Goal: Task Accomplishment & Management: Complete application form

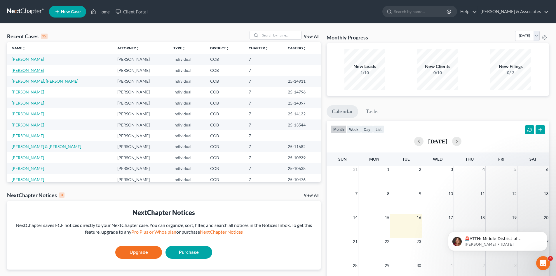
click at [26, 70] on link "[PERSON_NAME]" at bounding box center [28, 70] width 32 height 5
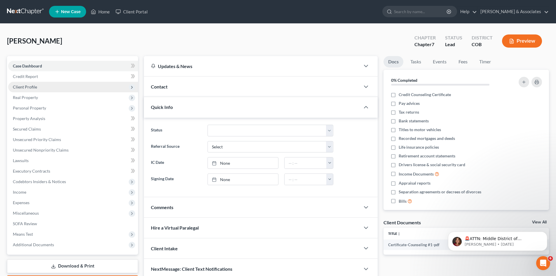
click at [32, 86] on span "Client Profile" at bounding box center [25, 86] width 24 height 5
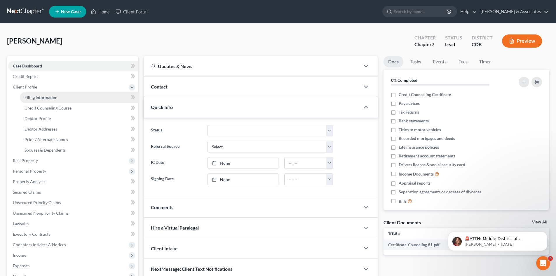
click at [35, 98] on span "Filing Information" at bounding box center [41, 97] width 33 height 5
select select "1"
select select "0"
select select "5"
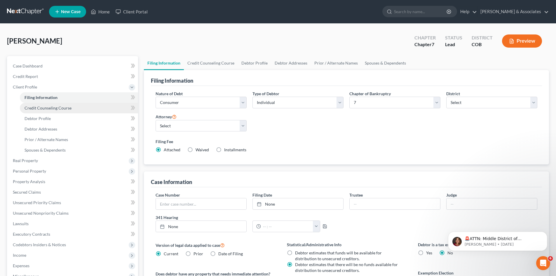
click at [52, 107] on span "Credit Counseling Course" at bounding box center [48, 107] width 47 height 5
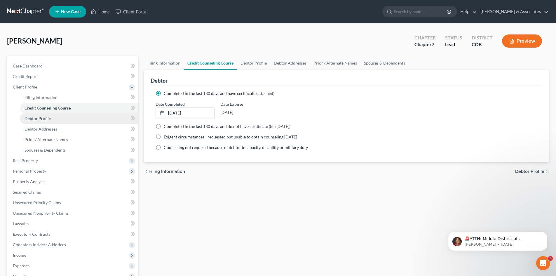
click at [40, 117] on span "Debtor Profile" at bounding box center [38, 118] width 26 height 5
select select "4"
select select "0"
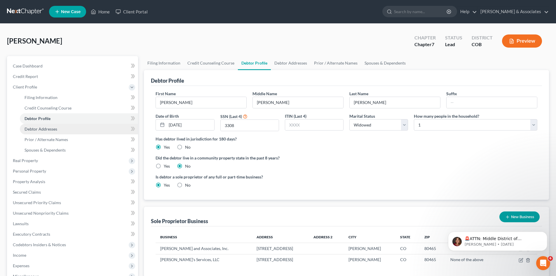
click at [48, 130] on span "Debtor Addresses" at bounding box center [41, 128] width 33 height 5
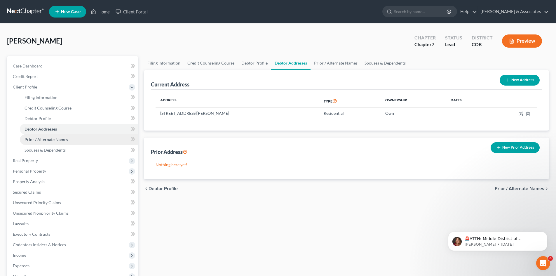
click at [48, 140] on span "Prior / Alternate Names" at bounding box center [47, 139] width 44 height 5
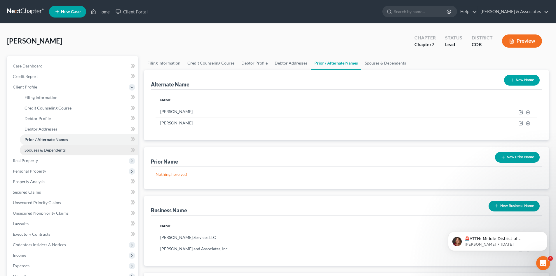
click at [45, 150] on span "Spouses & Dependents" at bounding box center [45, 150] width 41 height 5
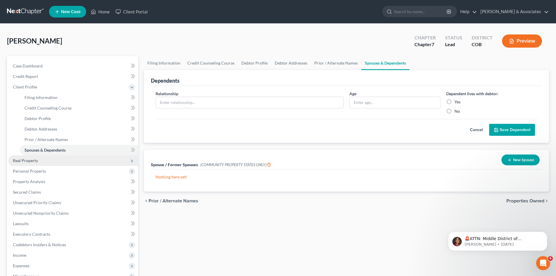
click at [28, 159] on span "Real Property" at bounding box center [25, 160] width 25 height 5
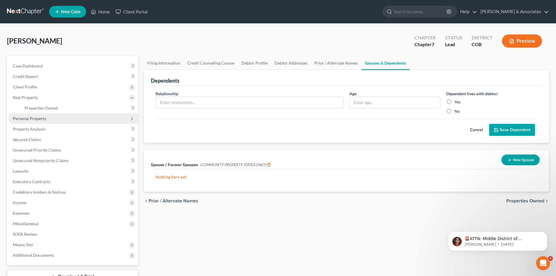
click at [32, 117] on span "Personal Property" at bounding box center [29, 118] width 33 height 5
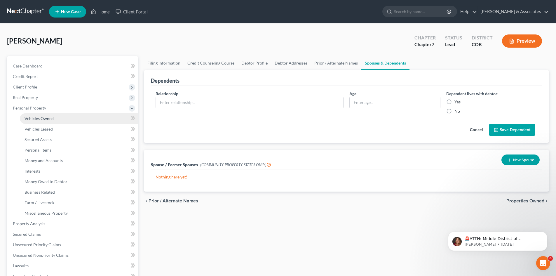
click at [32, 118] on span "Vehicles Owned" at bounding box center [39, 118] width 29 height 5
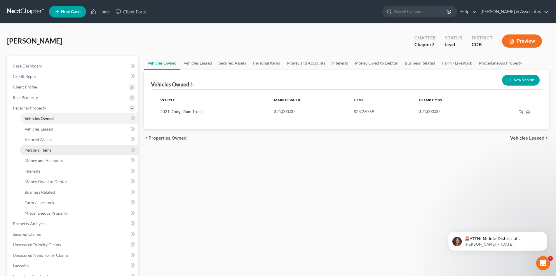
click at [43, 152] on span "Personal Items" at bounding box center [38, 150] width 27 height 5
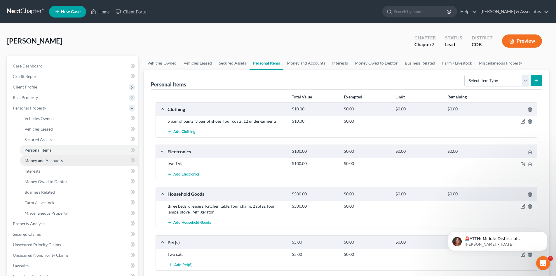
click at [51, 161] on span "Money and Accounts" at bounding box center [44, 160] width 38 height 5
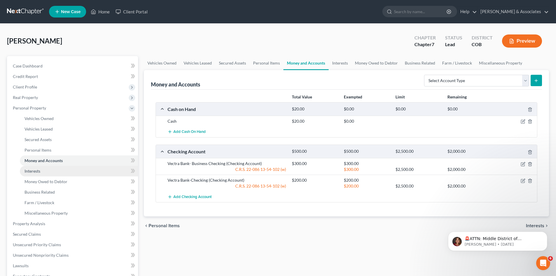
click at [33, 169] on span "Interests" at bounding box center [33, 171] width 16 height 5
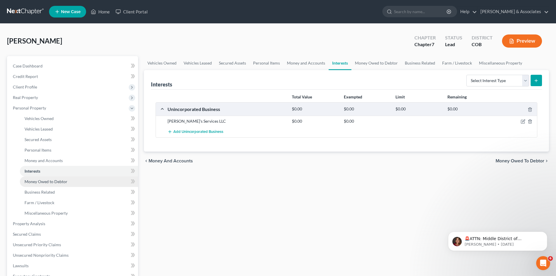
click at [36, 180] on span "Money Owed to Debtor" at bounding box center [46, 181] width 43 height 5
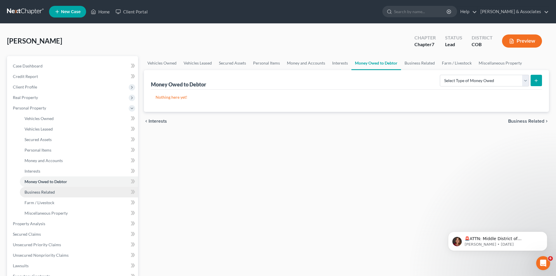
click at [37, 195] on link "Business Related" at bounding box center [79, 192] width 118 height 11
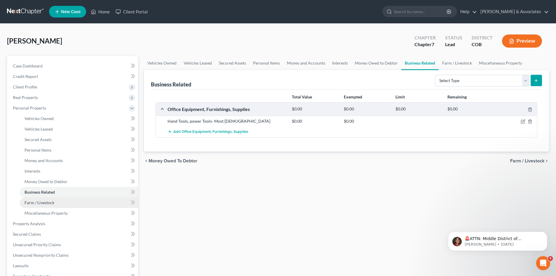
click at [55, 205] on link "Farm / Livestock" at bounding box center [79, 202] width 118 height 11
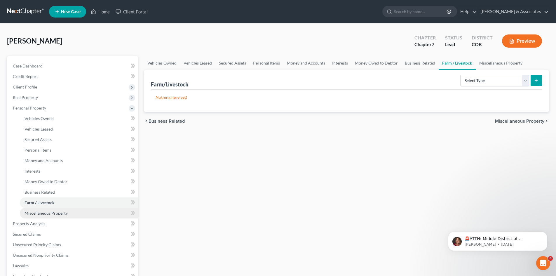
click at [51, 212] on span "Miscellaneous Property" at bounding box center [46, 213] width 43 height 5
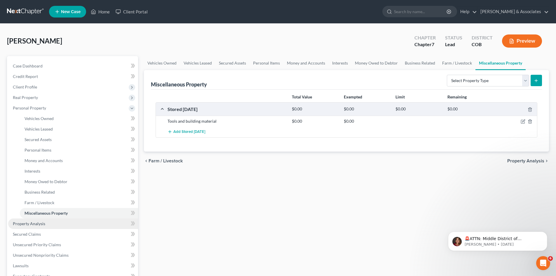
click at [26, 224] on span "Property Analysis" at bounding box center [29, 223] width 32 height 5
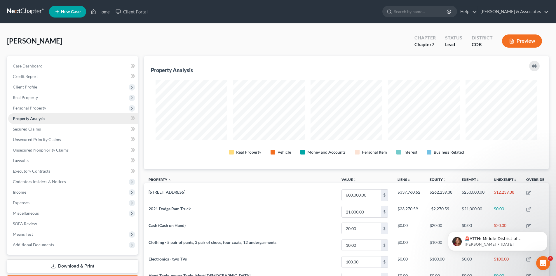
scroll to position [113, 405]
click at [32, 131] on link "Secured Claims" at bounding box center [73, 129] width 130 height 11
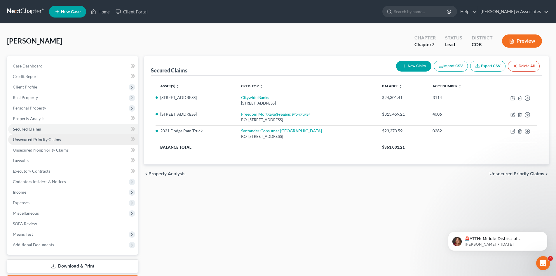
click at [30, 141] on span "Unsecured Priority Claims" at bounding box center [37, 139] width 48 height 5
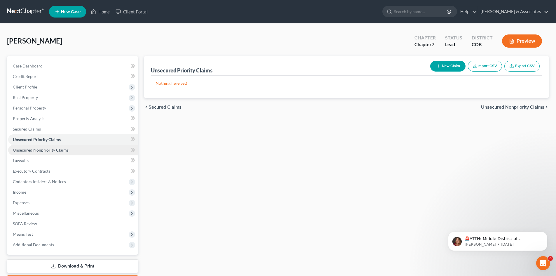
click at [35, 151] on span "Unsecured Nonpriority Claims" at bounding box center [41, 150] width 56 height 5
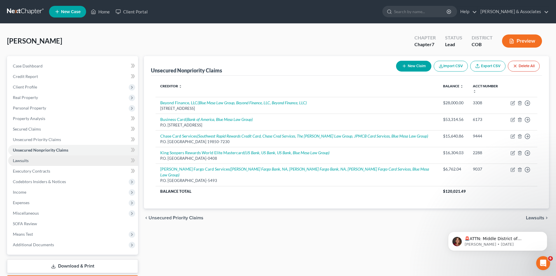
click at [20, 162] on span "Lawsuits" at bounding box center [21, 160] width 16 height 5
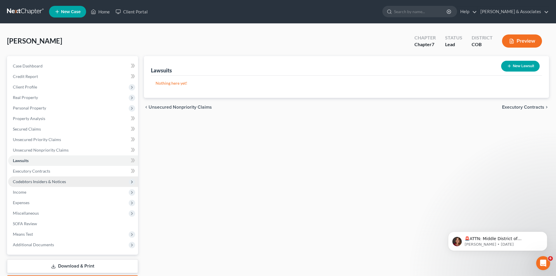
click at [29, 182] on span "Codebtors Insiders & Notices" at bounding box center [39, 181] width 53 height 5
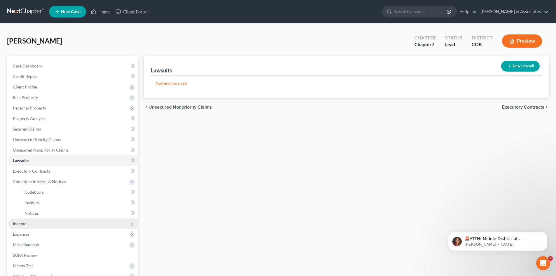
click at [22, 223] on span "Income" at bounding box center [19, 223] width 13 height 5
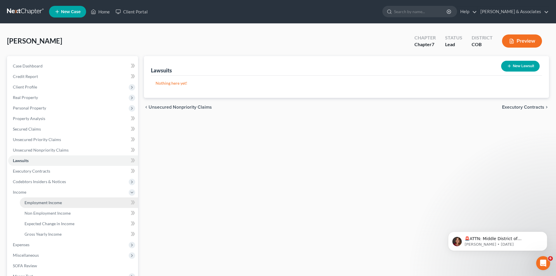
click at [47, 201] on span "Employment Income" at bounding box center [43, 202] width 37 height 5
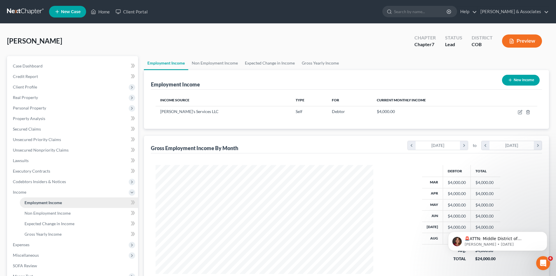
scroll to position [109, 230]
click at [51, 214] on span "Non Employment Income" at bounding box center [48, 213] width 46 height 5
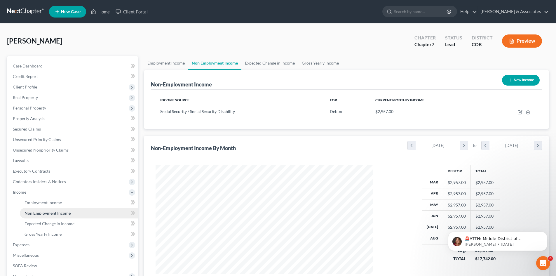
scroll to position [109, 230]
click at [51, 226] on link "Expected Change in Income" at bounding box center [79, 223] width 118 height 11
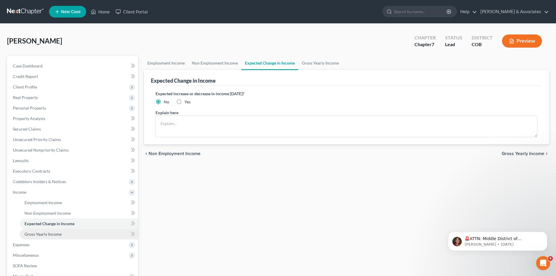
click at [46, 236] on span "Gross Yearly Income" at bounding box center [43, 234] width 37 height 5
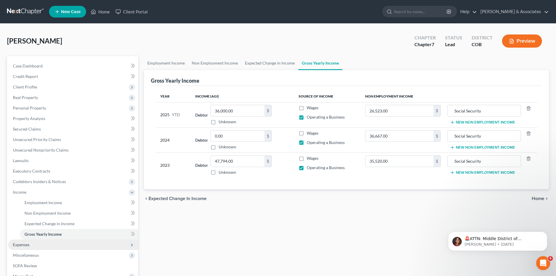
click at [15, 247] on span "Expenses" at bounding box center [21, 244] width 17 height 5
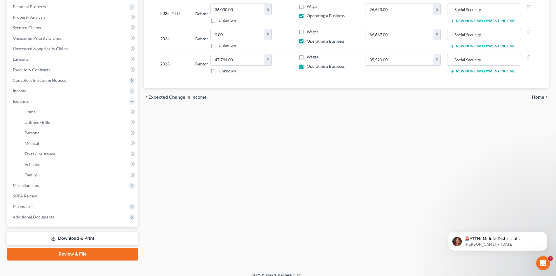
scroll to position [104, 0]
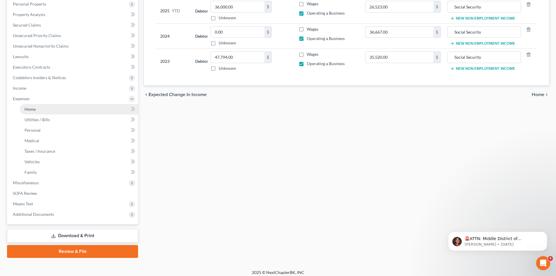
click at [29, 106] on link "Home" at bounding box center [79, 109] width 118 height 11
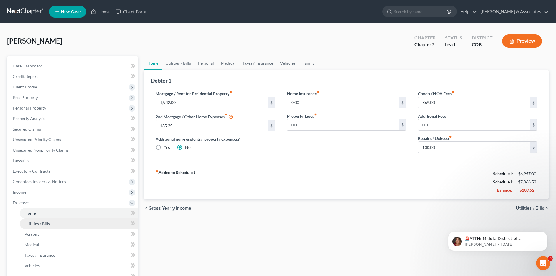
click at [46, 224] on span "Utilities / Bills" at bounding box center [37, 223] width 25 height 5
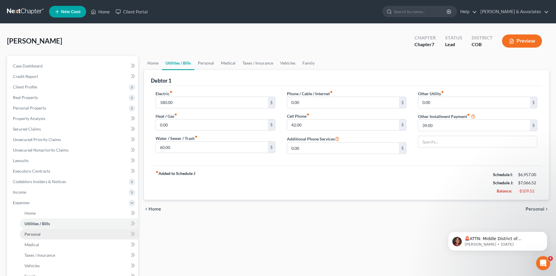
click at [38, 234] on span "Personal" at bounding box center [33, 234] width 16 height 5
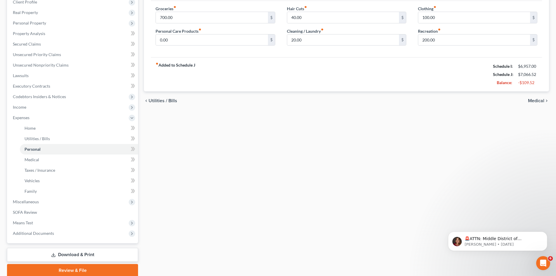
scroll to position [95, 0]
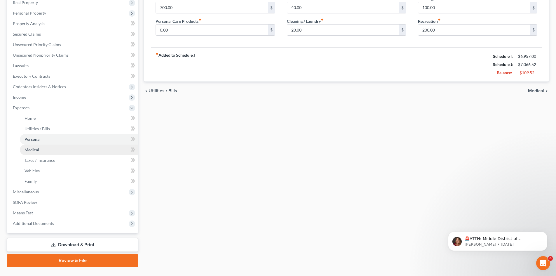
click at [38, 151] on span "Medical" at bounding box center [32, 149] width 15 height 5
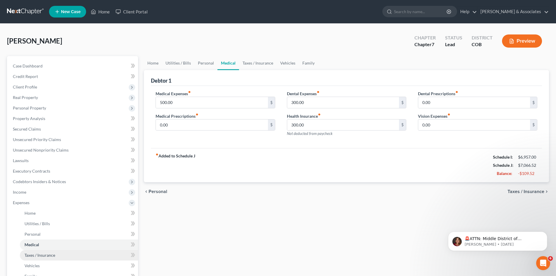
click at [58, 255] on link "Taxes / Insurance" at bounding box center [79, 255] width 118 height 11
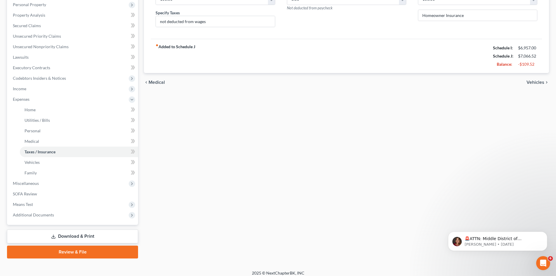
scroll to position [104, 0]
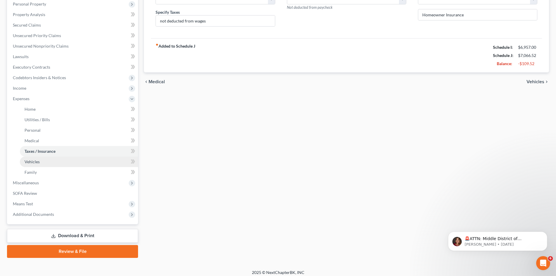
click at [41, 162] on link "Vehicles" at bounding box center [79, 162] width 118 height 11
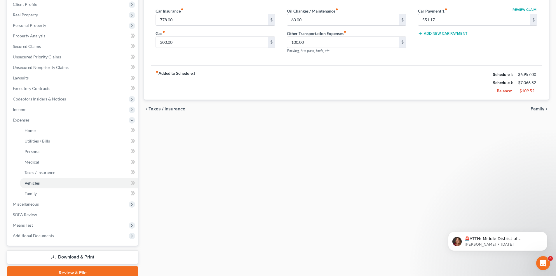
scroll to position [83, 0]
click at [34, 195] on span "Family" at bounding box center [31, 192] width 12 height 5
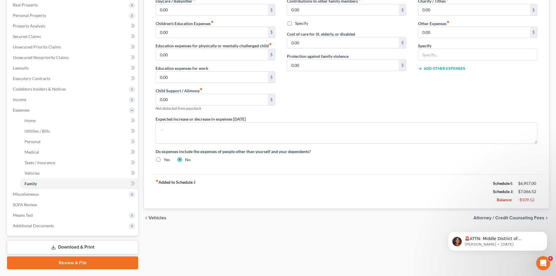
scroll to position [108, 0]
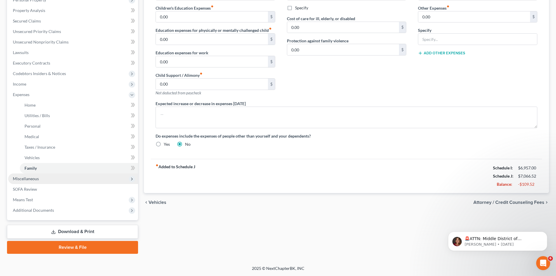
click at [31, 180] on span "Miscellaneous" at bounding box center [26, 178] width 26 height 5
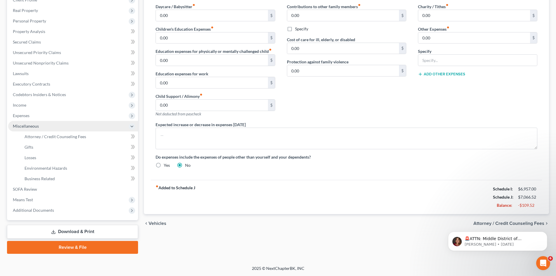
scroll to position [87, 0]
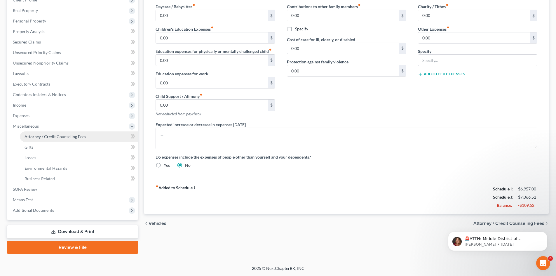
click at [42, 137] on span "Attorney / Credit Counseling Fees" at bounding box center [56, 136] width 62 height 5
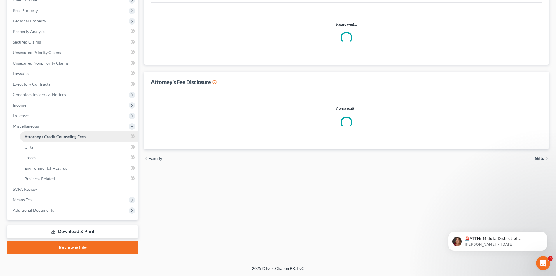
scroll to position [1, 0]
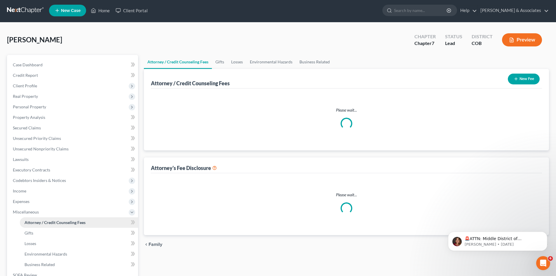
select select "0"
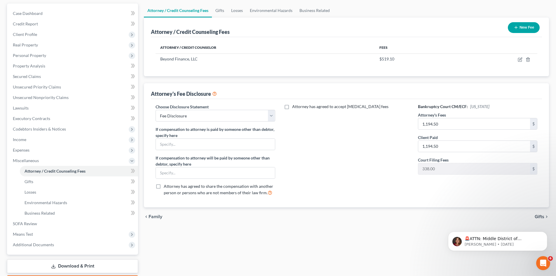
scroll to position [54, 0]
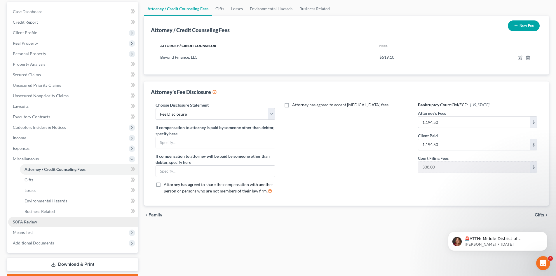
click at [34, 223] on span "SOFA Review" at bounding box center [25, 221] width 24 height 5
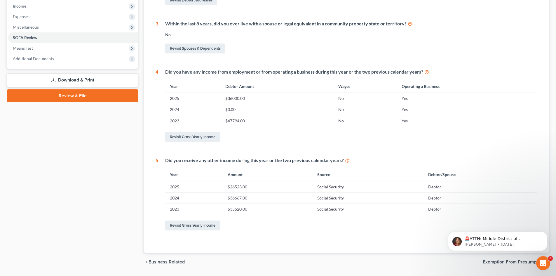
scroll to position [187, 0]
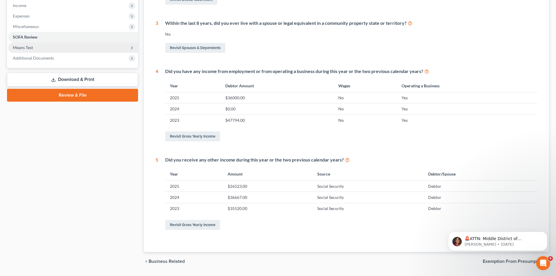
click at [16, 48] on span "Means Test" at bounding box center [23, 47] width 20 height 5
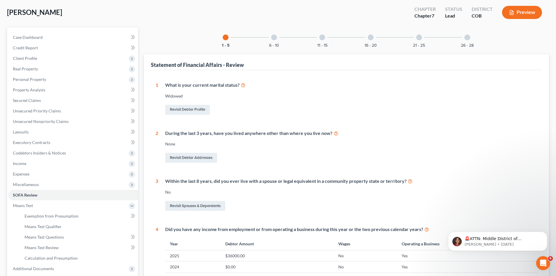
scroll to position [14, 0]
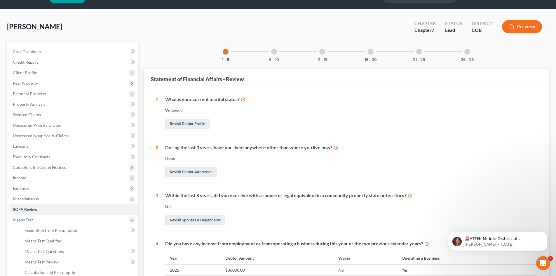
click at [273, 52] on div at bounding box center [274, 52] width 6 height 6
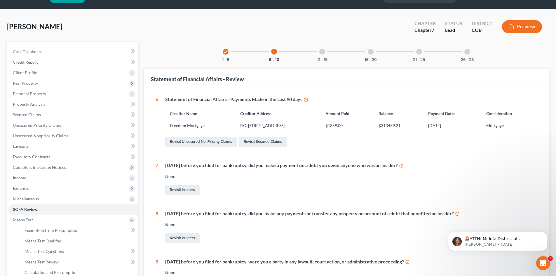
click at [371, 51] on div at bounding box center [371, 52] width 6 height 6
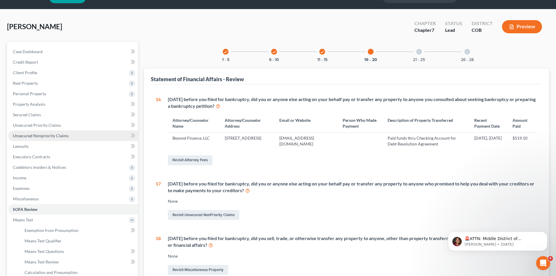
click at [28, 137] on span "Unsecured Nonpriority Claims" at bounding box center [41, 135] width 56 height 5
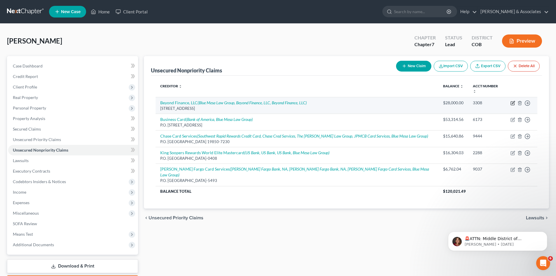
click at [513, 101] on icon "button" at bounding box center [513, 102] width 3 height 3
select select "5"
select select "3"
select select "0"
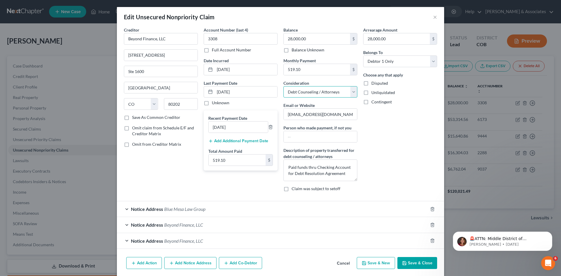
click at [351, 93] on select "Select Cable / Satellite Services Collection Agency Credit Card Debt Debt Couns…" at bounding box center [320, 92] width 74 height 12
select select "16"
click at [283, 86] on select "Select Cable / Satellite Services Collection Agency Credit Card Debt Debt Couns…" at bounding box center [320, 92] width 74 height 12
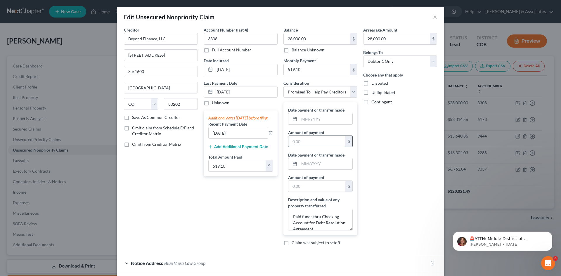
click at [302, 141] on input "text" at bounding box center [316, 141] width 57 height 11
type input "5"
click at [300, 164] on input "text" at bounding box center [325, 163] width 53 height 11
type input "[DATE]"
click at [299, 118] on input "text" at bounding box center [325, 118] width 53 height 11
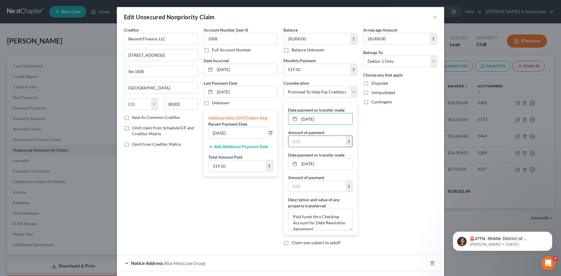
type input "[DATE]"
click at [308, 141] on input "text" at bounding box center [316, 141] width 57 height 11
click at [213, 138] on input "[DATE]" at bounding box center [238, 132] width 59 height 11
type input "[DATE]"
click at [308, 39] on input "28,000.00" at bounding box center [317, 38] width 66 height 11
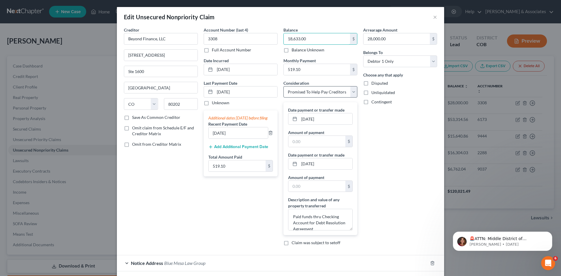
type input "18,633.00"
click at [354, 93] on select "Select Cable / Satellite Services Collection Agency Credit Card Debt Debt Couns…" at bounding box center [320, 92] width 74 height 12
click at [366, 115] on div "Arrearage Amount 28,000.00 $ Belongs To * Select Debtor 1 Only Debtor 2 Only De…" at bounding box center [400, 138] width 80 height 223
click at [303, 142] on input "text" at bounding box center [316, 141] width 57 height 11
type input "519.10"
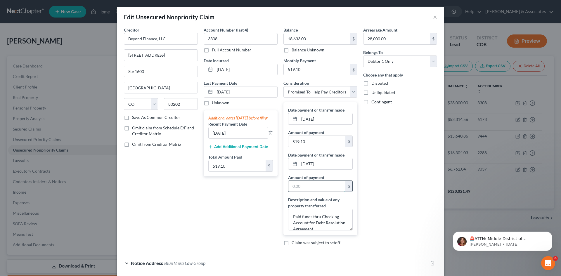
click at [304, 188] on input "text" at bounding box center [316, 186] width 57 height 11
type input "519.10"
click at [431, 61] on select "Select Debtor 1 Only Debtor 2 Only Debtor 1 And Debtor 2 Only At Least One Of T…" at bounding box center [400, 62] width 74 height 12
click at [396, 39] on input "28,000.00" at bounding box center [396, 38] width 66 height 11
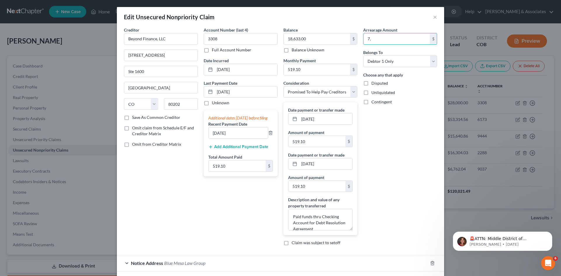
type input "7"
type input "37,377.00"
click at [313, 39] on input "18,633.00" at bounding box center [317, 38] width 66 height 11
type input "37,377.00"
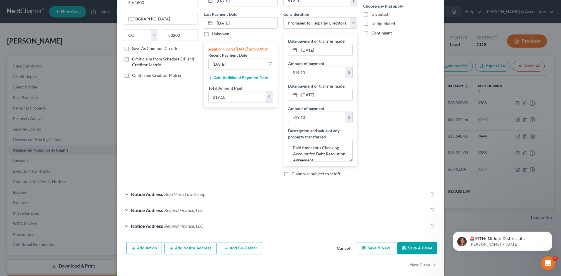
scroll to position [72, 0]
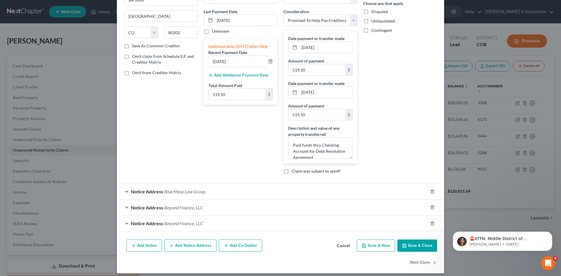
drag, startPoint x: 558, startPoint y: 204, endPoint x: 113, endPoint y: 39, distance: 475.2
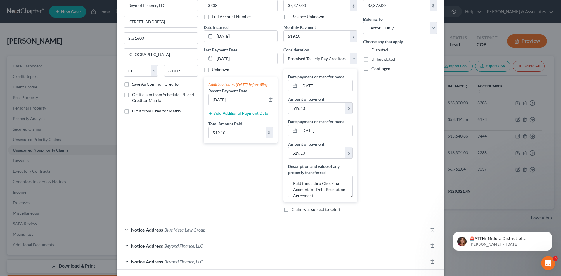
scroll to position [76, 0]
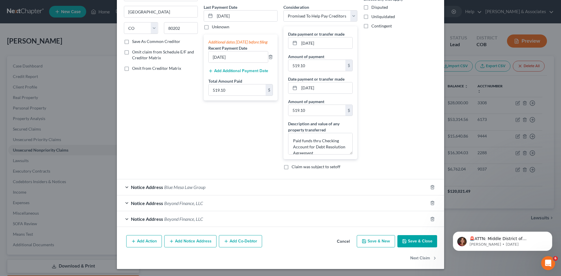
click at [415, 242] on button "Save & Close" at bounding box center [417, 241] width 40 height 12
click at [327, 45] on input "[DATE]" at bounding box center [325, 42] width 53 height 11
drag, startPoint x: 326, startPoint y: 44, endPoint x: 280, endPoint y: 41, distance: 46.6
click at [280, 41] on div "Balance 37,377.00 $ Balance Unknown Balance Undetermined 37,377.00 $ Balance Un…" at bounding box center [320, 62] width 80 height 223
drag, startPoint x: 321, startPoint y: 89, endPoint x: 287, endPoint y: 89, distance: 34.2
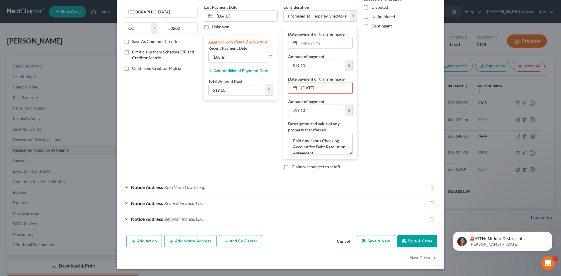
click at [288, 89] on div "[DATE]" at bounding box center [320, 88] width 65 height 12
click at [299, 44] on input "text" at bounding box center [325, 42] width 53 height 11
type input "[DATE]"
click at [301, 88] on input "text" at bounding box center [325, 87] width 53 height 11
type input "[DATE]"
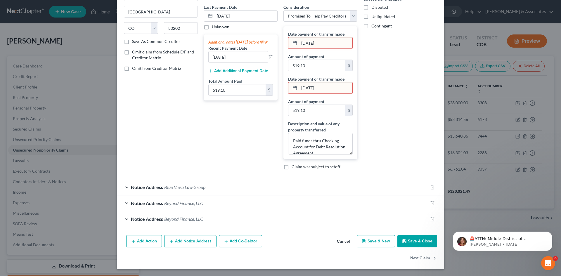
click at [417, 240] on button "Save & Close" at bounding box center [417, 241] width 40 height 12
drag, startPoint x: 327, startPoint y: 42, endPoint x: 283, endPoint y: 43, distance: 43.8
click at [283, 43] on div "Date payment or transfer made [DATE] Amount of payment 519.10 $ Date payment or…" at bounding box center [320, 92] width 74 height 133
drag, startPoint x: 322, startPoint y: 87, endPoint x: 289, endPoint y: 88, distance: 33.3
click at [289, 88] on div "[DATE]" at bounding box center [320, 88] width 65 height 12
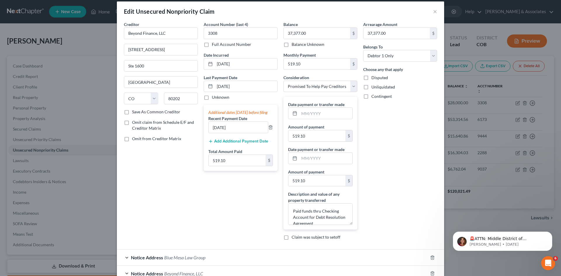
scroll to position [0, 0]
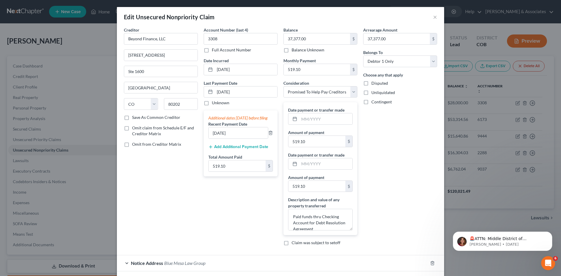
click at [292, 51] on label "Balance Unknown" at bounding box center [308, 50] width 33 height 6
click at [294, 51] on input "Balance Unknown" at bounding box center [296, 49] width 4 height 4
checkbox input "true"
type input "0.00"
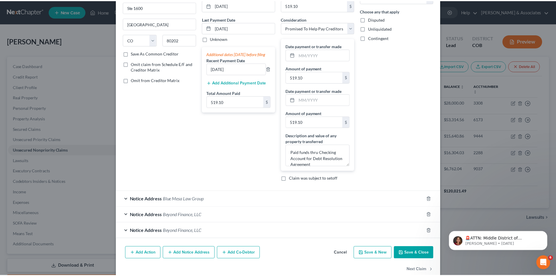
scroll to position [67, 0]
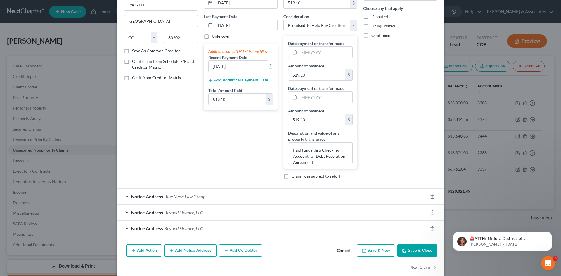
drag, startPoint x: 557, startPoint y: 201, endPoint x: 110, endPoint y: 34, distance: 477.2
click at [415, 251] on button "Save & Close" at bounding box center [417, 250] width 40 height 12
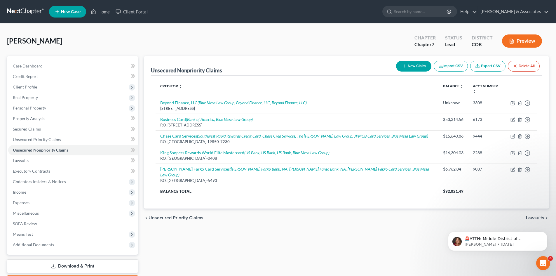
scroll to position [34, 0]
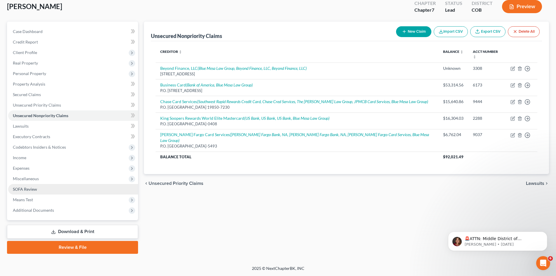
click at [32, 190] on span "SOFA Review" at bounding box center [25, 189] width 24 height 5
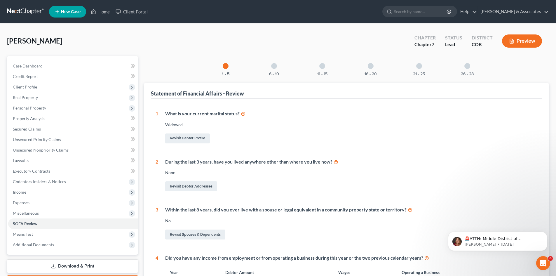
click at [372, 66] on div at bounding box center [371, 66] width 6 height 6
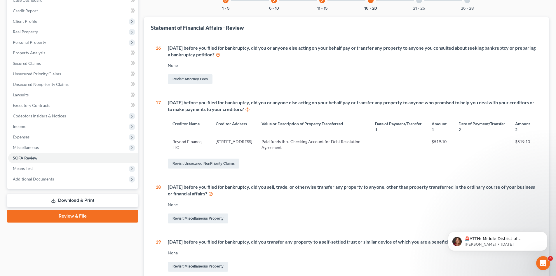
scroll to position [69, 0]
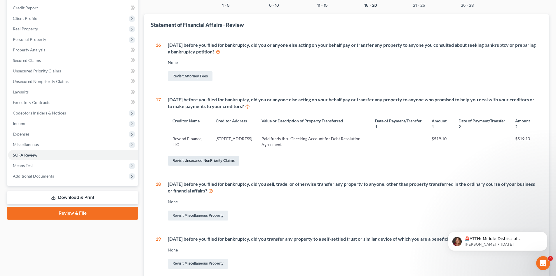
click at [223, 162] on link "Revisit Unsecured NonPriority Claims" at bounding box center [204, 161] width 72 height 10
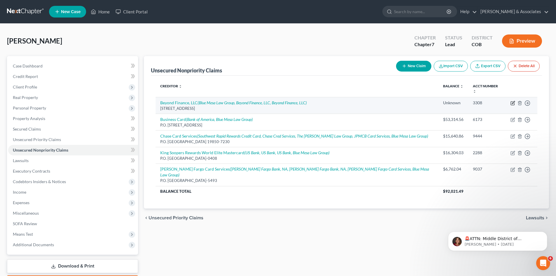
click at [512, 101] on icon "button" at bounding box center [513, 103] width 5 height 5
select select "5"
select select "16"
select select "0"
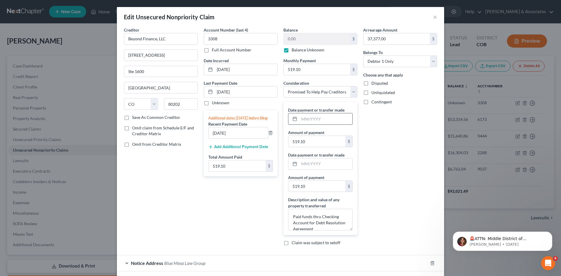
click at [301, 119] on input "text" at bounding box center [325, 118] width 53 height 11
type input "[DATE]"
click at [300, 163] on input "text" at bounding box center [325, 163] width 53 height 11
type input "[DATE]"
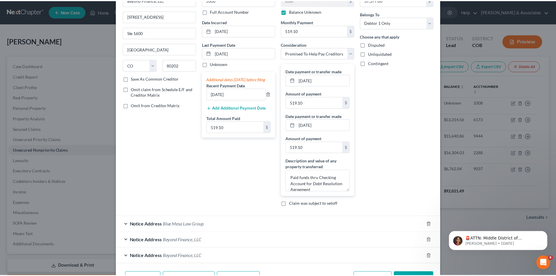
scroll to position [54, 0]
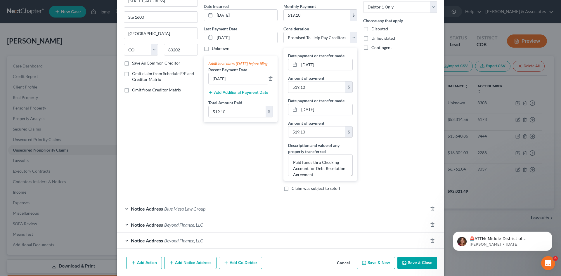
click at [420, 262] on button "Save & Close" at bounding box center [417, 263] width 40 height 12
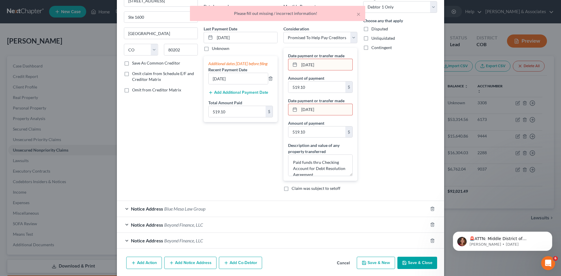
click at [324, 63] on input "[DATE]" at bounding box center [325, 64] width 53 height 11
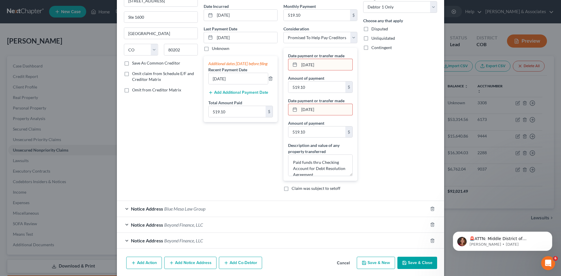
drag, startPoint x: 324, startPoint y: 63, endPoint x: 293, endPoint y: 65, distance: 31.0
click at [293, 65] on div "[DATE]" at bounding box center [320, 65] width 65 height 12
drag, startPoint x: 325, startPoint y: 110, endPoint x: 292, endPoint y: 109, distance: 33.1
click at [292, 109] on div "[DATE]" at bounding box center [320, 110] width 65 height 12
click at [426, 266] on button "Save & Close" at bounding box center [417, 263] width 40 height 12
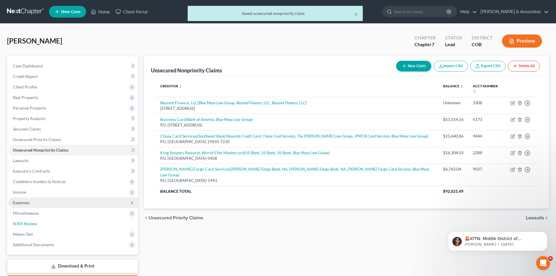
drag, startPoint x: 15, startPoint y: 221, endPoint x: 22, endPoint y: 201, distance: 21.3
click at [15, 221] on span "SOFA Review" at bounding box center [25, 223] width 24 height 5
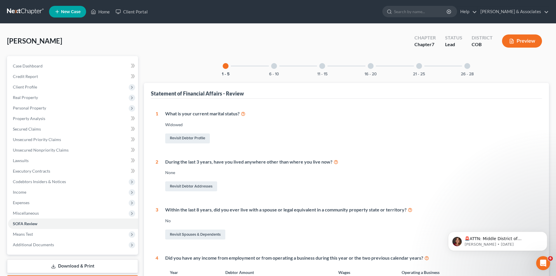
click at [371, 67] on div at bounding box center [371, 66] width 6 height 6
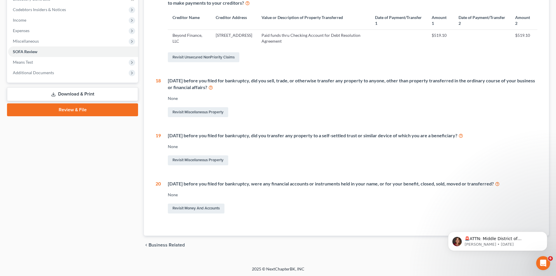
scroll to position [173, 0]
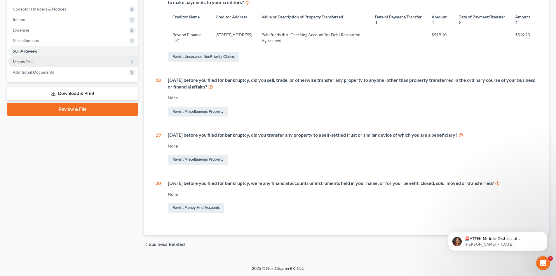
click at [43, 60] on span "Means Test" at bounding box center [73, 61] width 130 height 11
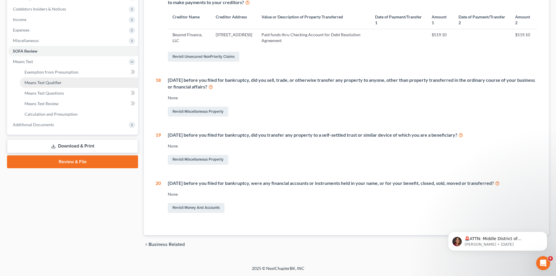
click at [46, 83] on span "Means Test Qualifier" at bounding box center [43, 82] width 37 height 5
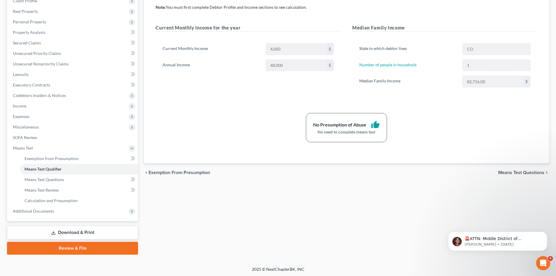
scroll to position [87, 0]
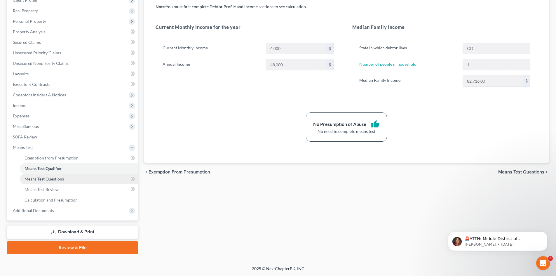
click at [57, 179] on span "Means Test Questions" at bounding box center [44, 178] width 39 height 5
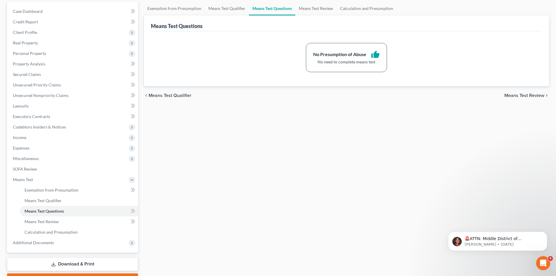
scroll to position [87, 0]
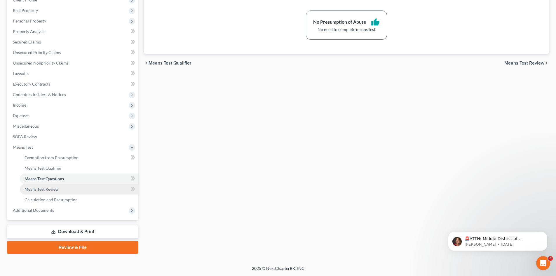
click at [37, 189] on span "Means Test Review" at bounding box center [42, 189] width 34 height 5
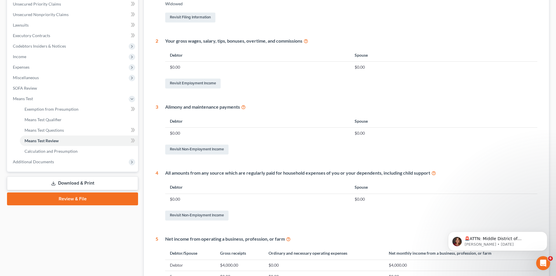
scroll to position [148, 0]
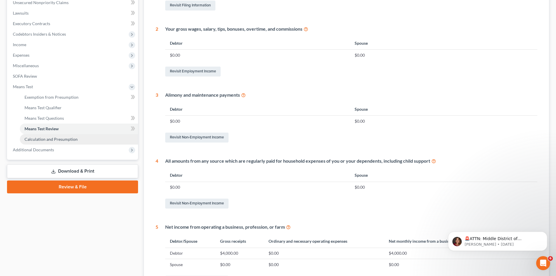
click at [55, 138] on span "Calculation and Presumption" at bounding box center [51, 139] width 53 height 5
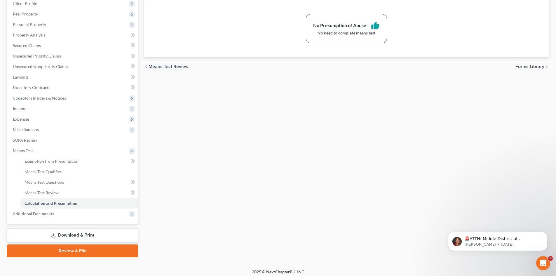
scroll to position [87, 0]
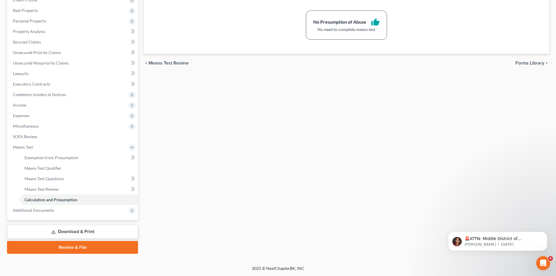
click at [87, 230] on link "Download & Print" at bounding box center [72, 232] width 131 height 14
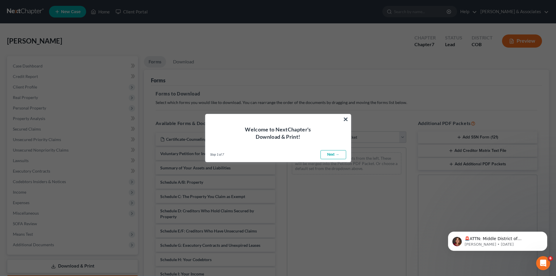
click at [331, 157] on link "Next →" at bounding box center [334, 154] width 26 height 9
select select "0"
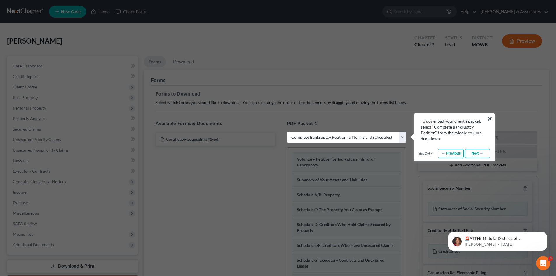
click at [478, 154] on link "Next →" at bounding box center [478, 153] width 26 height 9
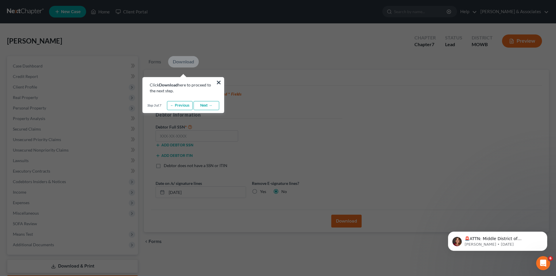
click at [203, 106] on link "Next →" at bounding box center [207, 105] width 26 height 9
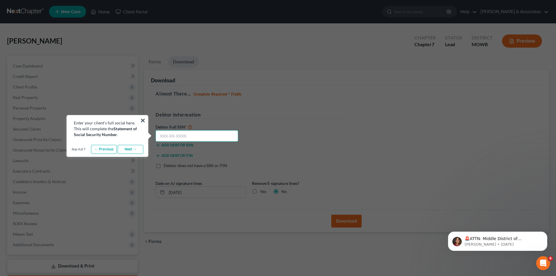
click at [184, 137] on input "text" at bounding box center [197, 136] width 83 height 12
click at [130, 149] on link "Next →" at bounding box center [131, 149] width 26 height 9
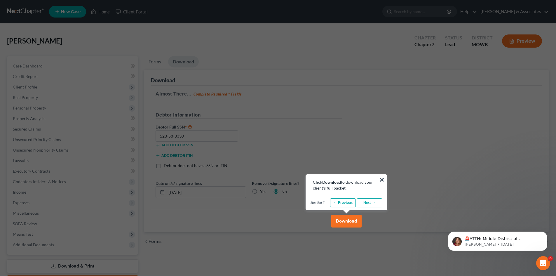
click at [352, 204] on link "← Previous" at bounding box center [343, 202] width 26 height 9
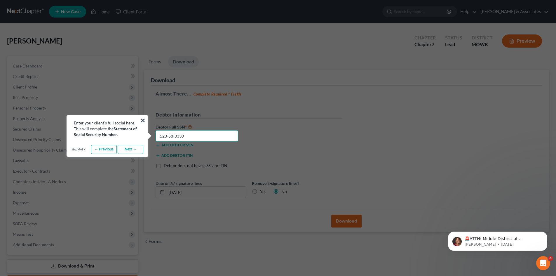
click at [191, 136] on input "523-58-3330" at bounding box center [197, 136] width 83 height 12
type input "523-58-3308"
click at [131, 148] on link "Next →" at bounding box center [131, 149] width 26 height 9
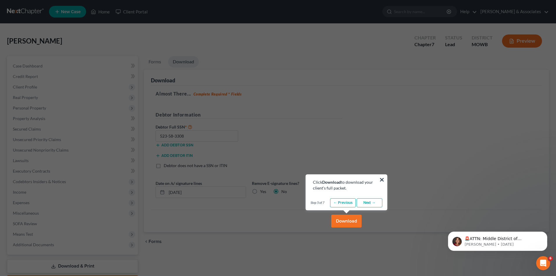
click at [344, 221] on button "Download" at bounding box center [347, 221] width 30 height 13
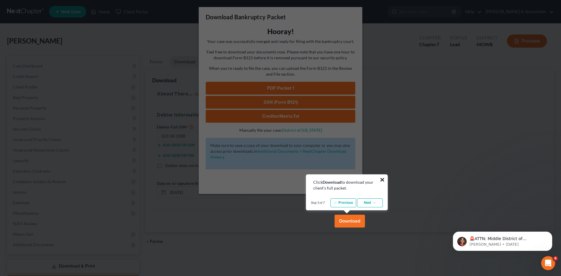
click at [384, 180] on button "×" at bounding box center [382, 179] width 6 height 9
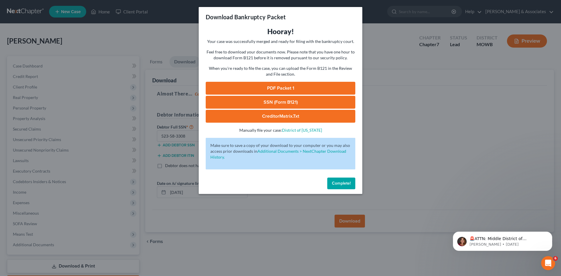
click at [273, 87] on link "PDF Packet 1" at bounding box center [281, 88] width 150 height 13
